Goal: Task Accomplishment & Management: Use online tool/utility

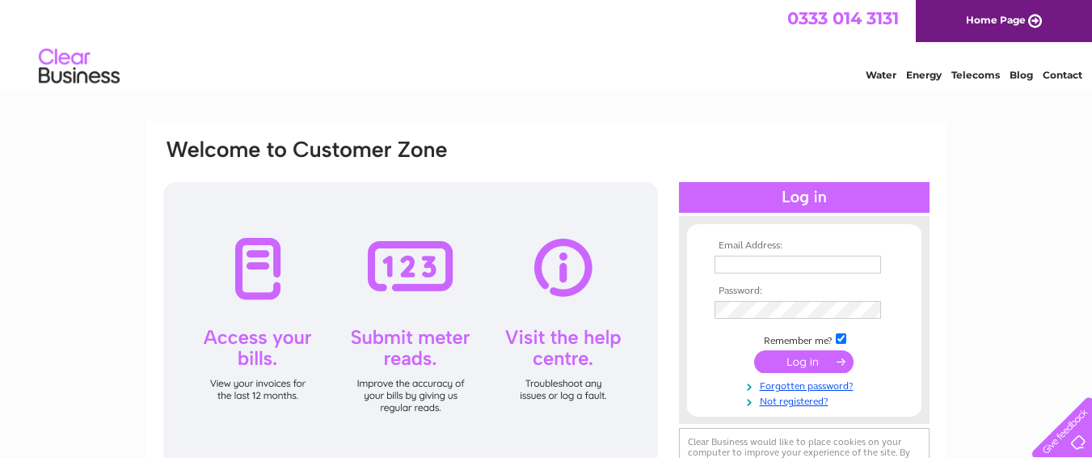
type input "jim.clinter@gmail.com"
click at [387, 339] on div at bounding box center [410, 323] width 495 height 283
click at [798, 362] on input "submit" at bounding box center [803, 361] width 99 height 23
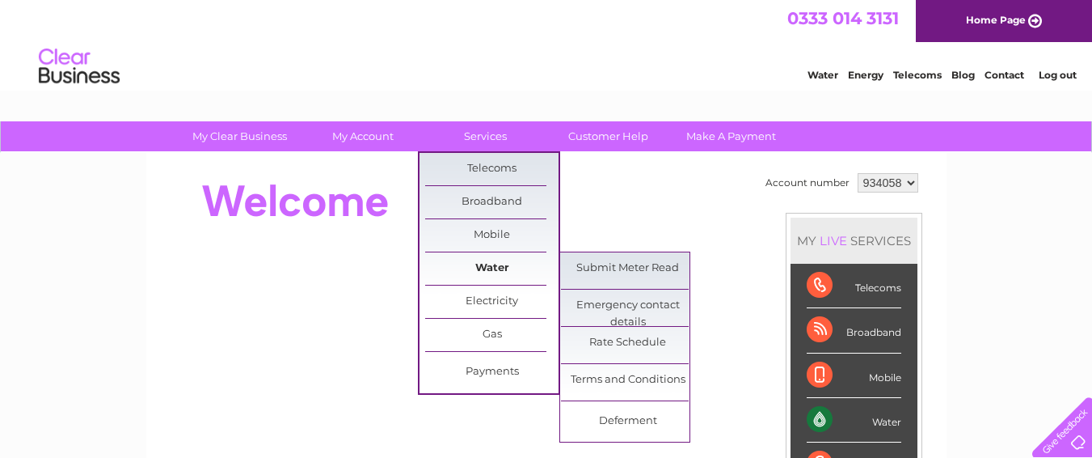
click at [484, 270] on link "Water" at bounding box center [491, 268] width 133 height 32
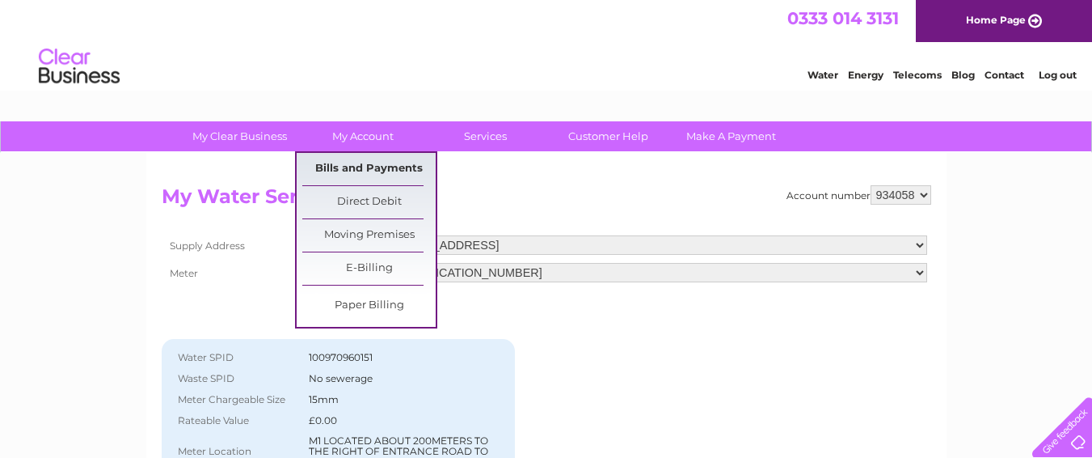
click at [379, 171] on link "Bills and Payments" at bounding box center [368, 169] width 133 height 32
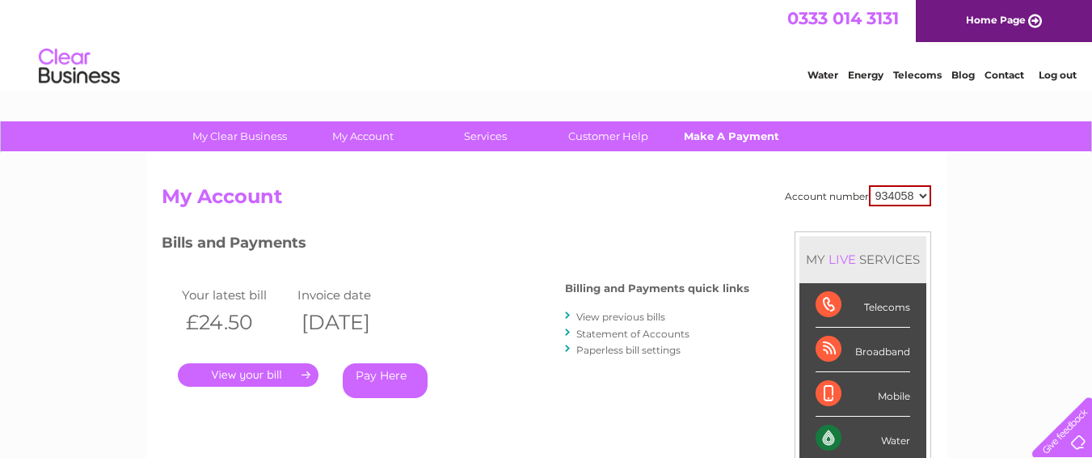
click at [705, 133] on link "Make A Payment" at bounding box center [731, 136] width 133 height 30
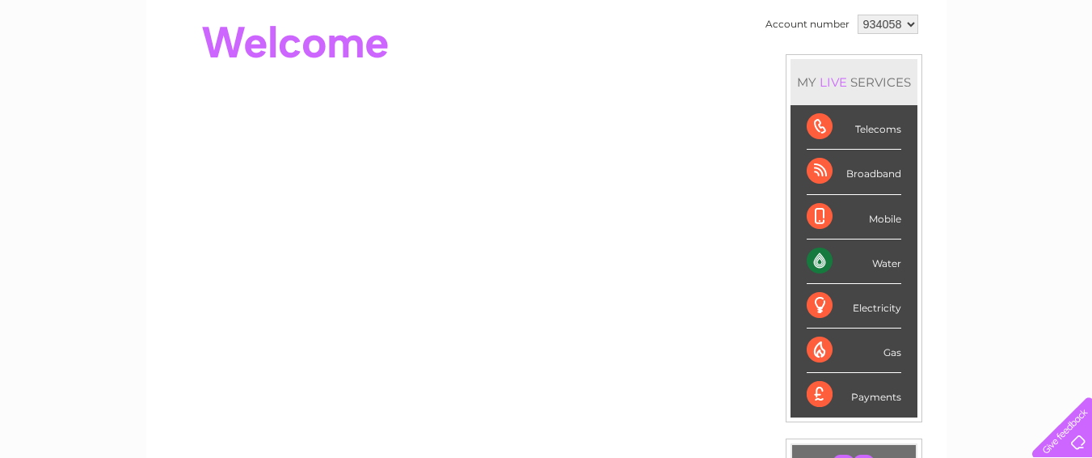
scroll to position [162, 0]
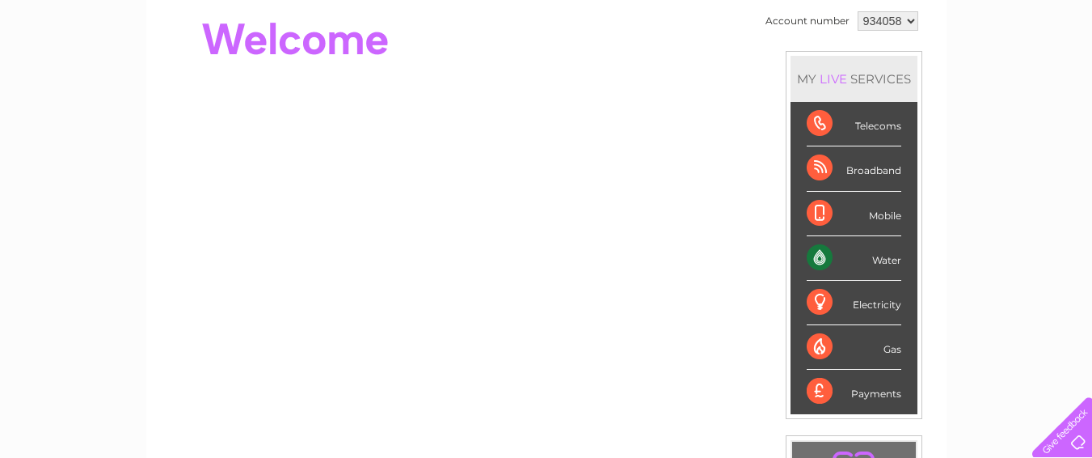
click at [876, 257] on div "Water" at bounding box center [854, 258] width 95 height 44
click at [816, 252] on div "Water" at bounding box center [854, 258] width 95 height 44
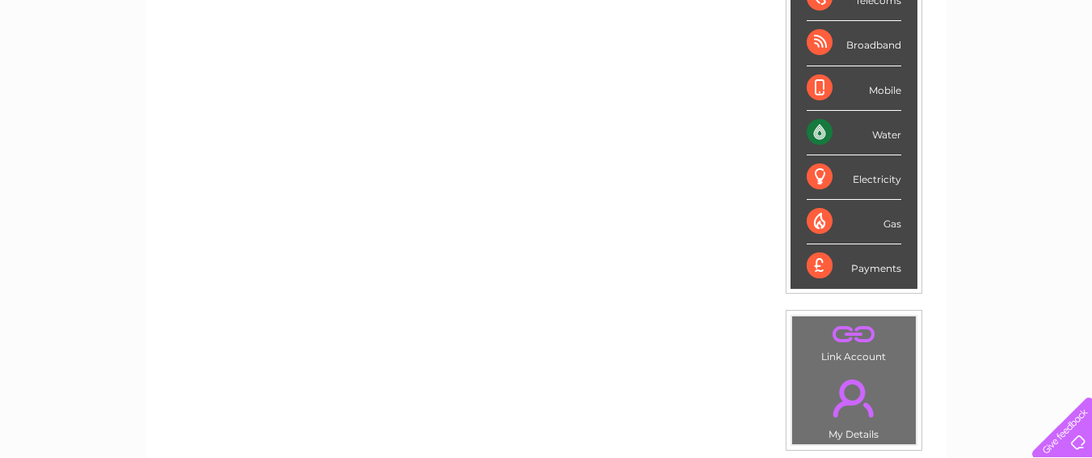
scroll to position [243, 0]
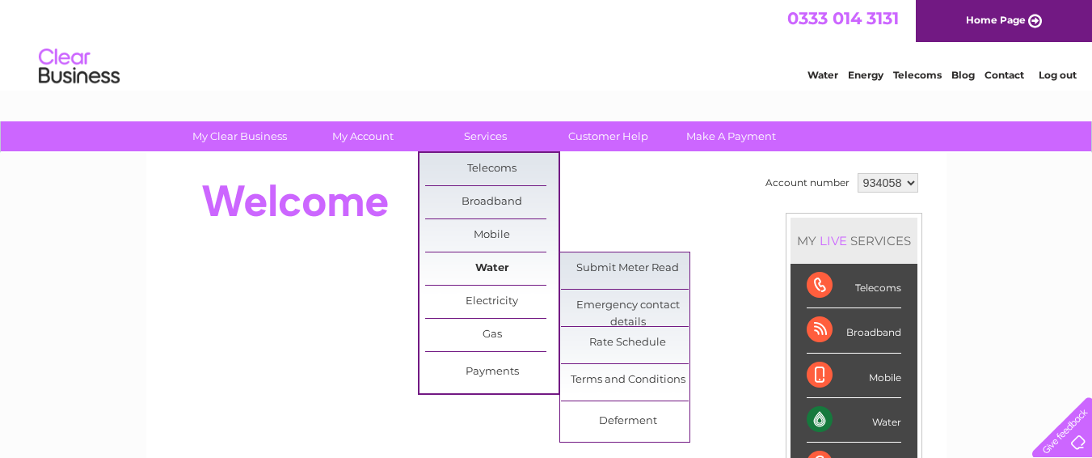
click at [496, 264] on link "Water" at bounding box center [491, 268] width 133 height 32
click at [606, 268] on link "Submit Meter Read" at bounding box center [627, 268] width 133 height 32
